Goal: Find specific page/section: Find specific page/section

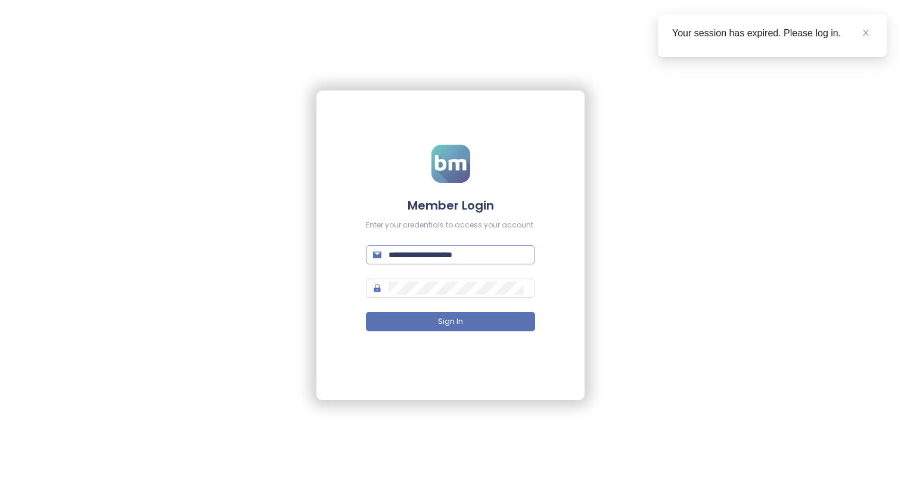
click at [448, 254] on input "**********" at bounding box center [458, 254] width 139 height 13
type input "**********"
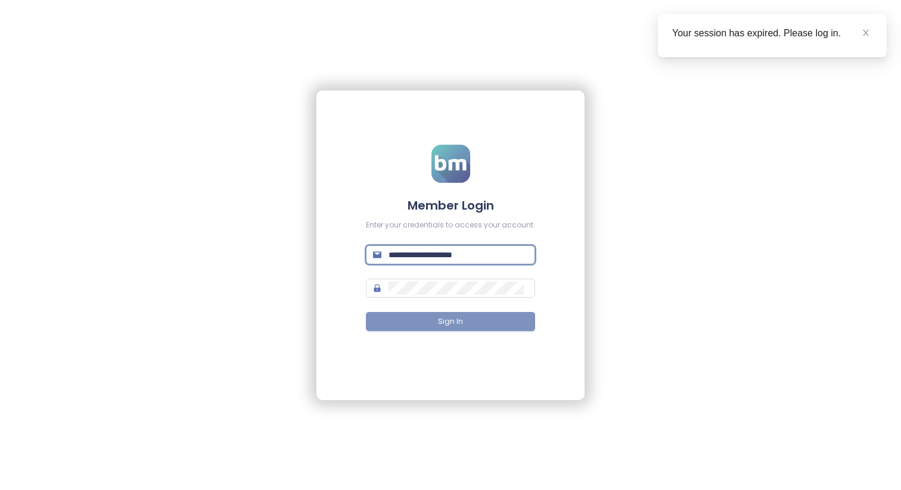
click at [479, 314] on button "Sign In" at bounding box center [450, 321] width 169 height 19
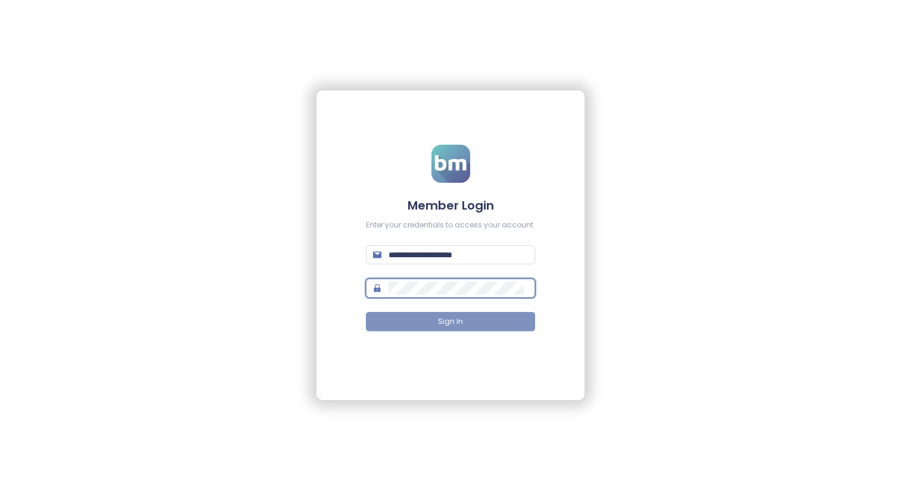
click at [438, 317] on button "Sign In" at bounding box center [450, 321] width 169 height 19
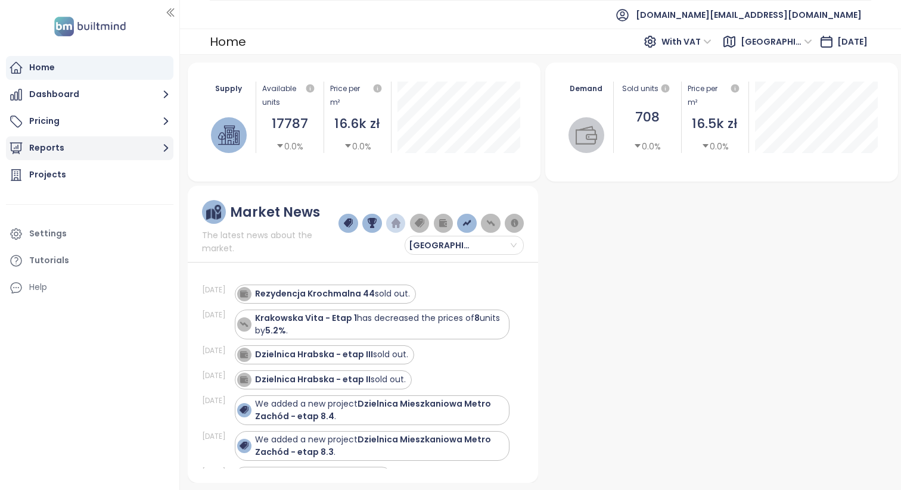
click at [86, 150] on button "Reports" at bounding box center [89, 148] width 167 height 24
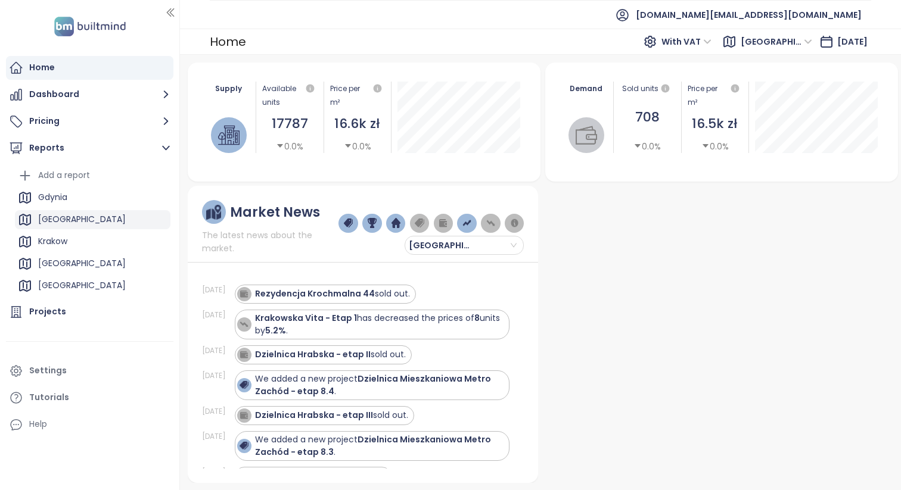
click at [103, 215] on div "[GEOGRAPHIC_DATA]" at bounding box center [93, 219] width 156 height 19
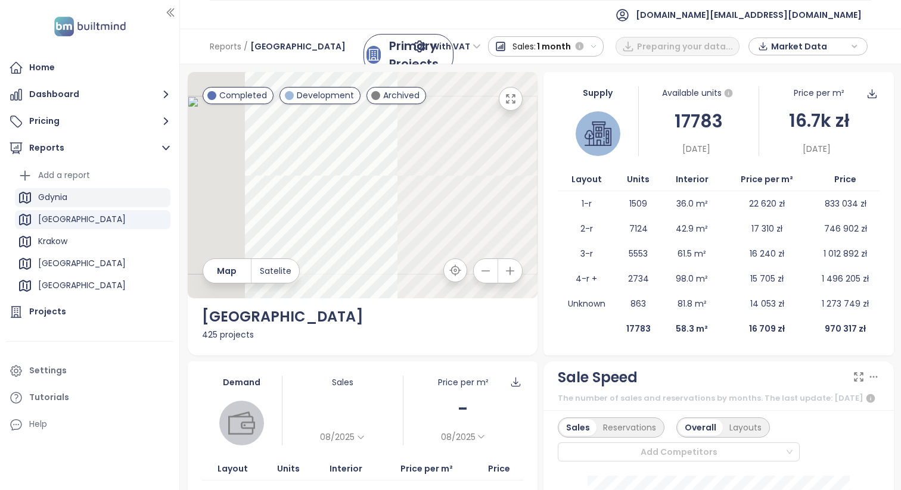
click at [129, 197] on div "Gdynia" at bounding box center [93, 197] width 156 height 19
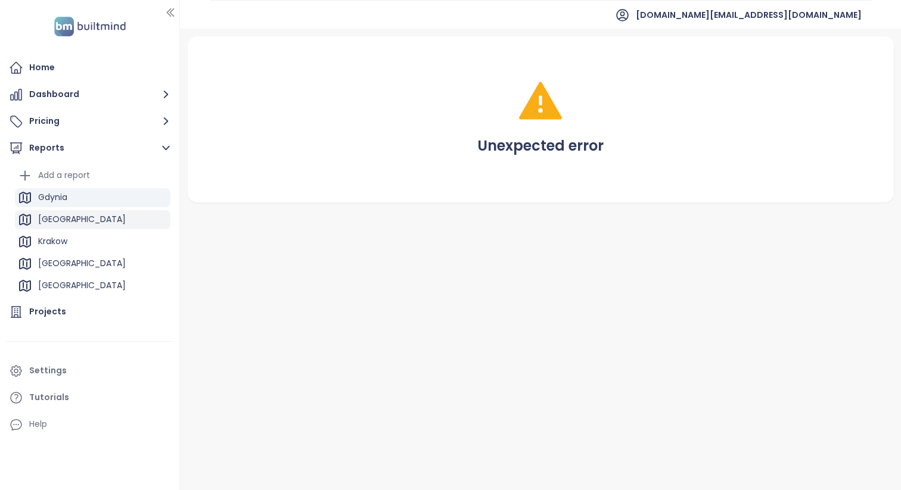
click at [85, 216] on div "[GEOGRAPHIC_DATA]" at bounding box center [93, 219] width 156 height 19
click at [89, 241] on div "Krakow" at bounding box center [93, 241] width 156 height 19
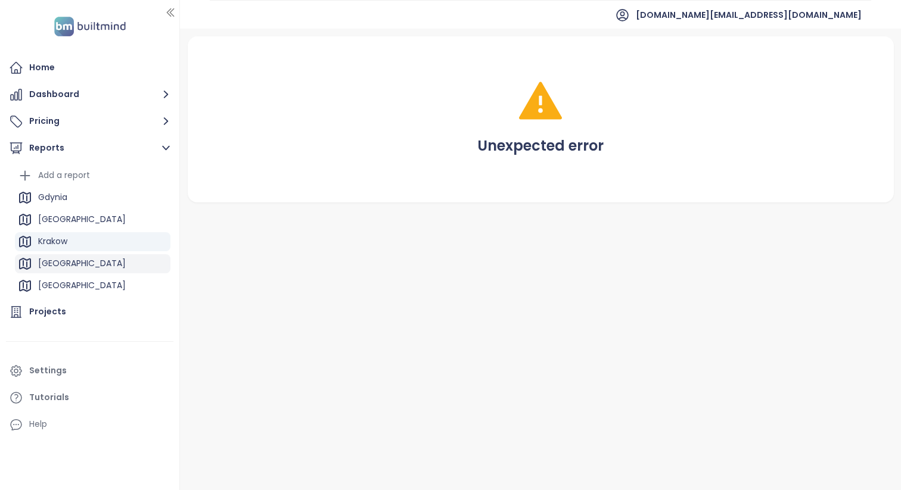
click at [89, 261] on div "[GEOGRAPHIC_DATA]" at bounding box center [93, 263] width 156 height 19
click at [95, 287] on div "[GEOGRAPHIC_DATA]" at bounding box center [93, 285] width 156 height 19
